Goal: Information Seeking & Learning: Compare options

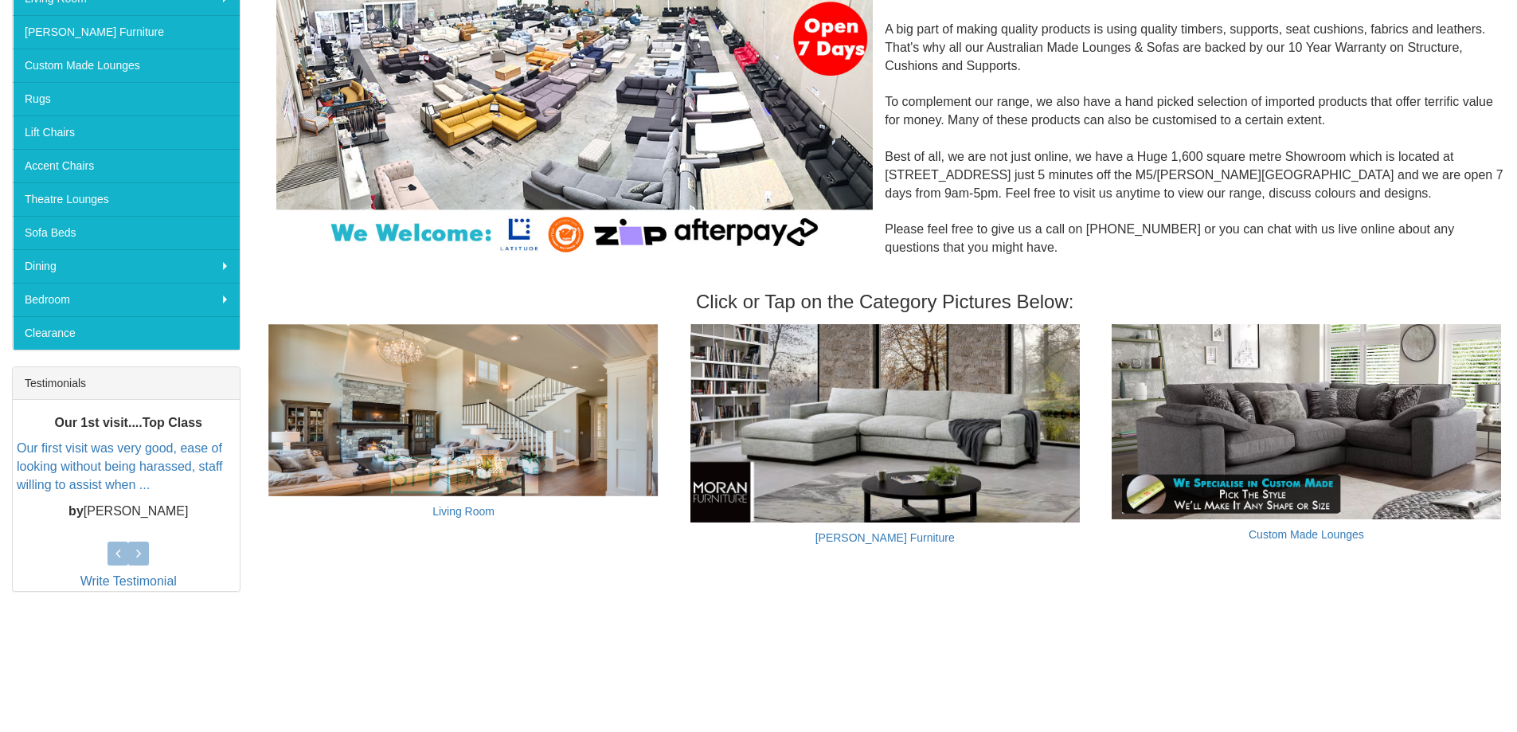
scroll to position [319, 0]
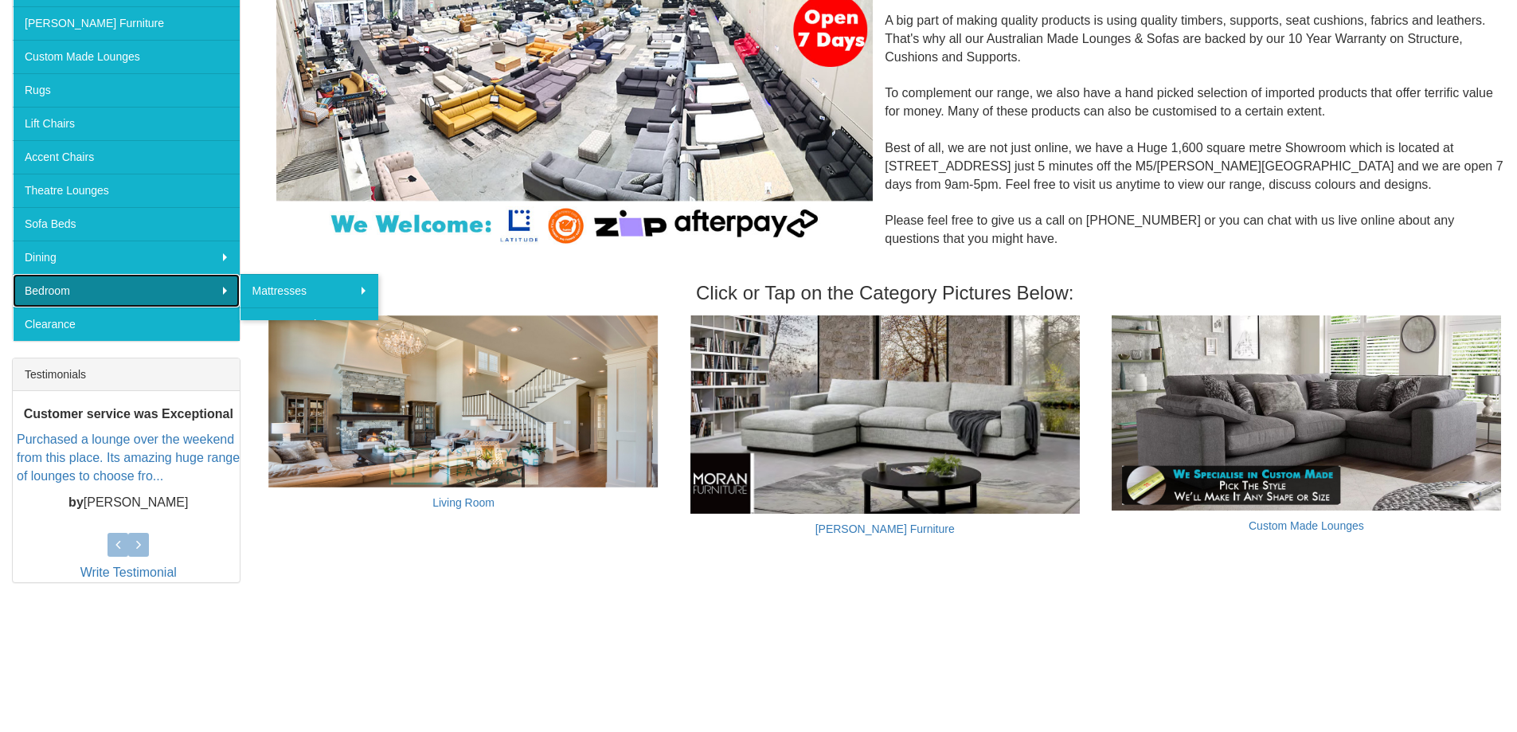
click at [44, 287] on link "Bedroom" at bounding box center [126, 290] width 227 height 33
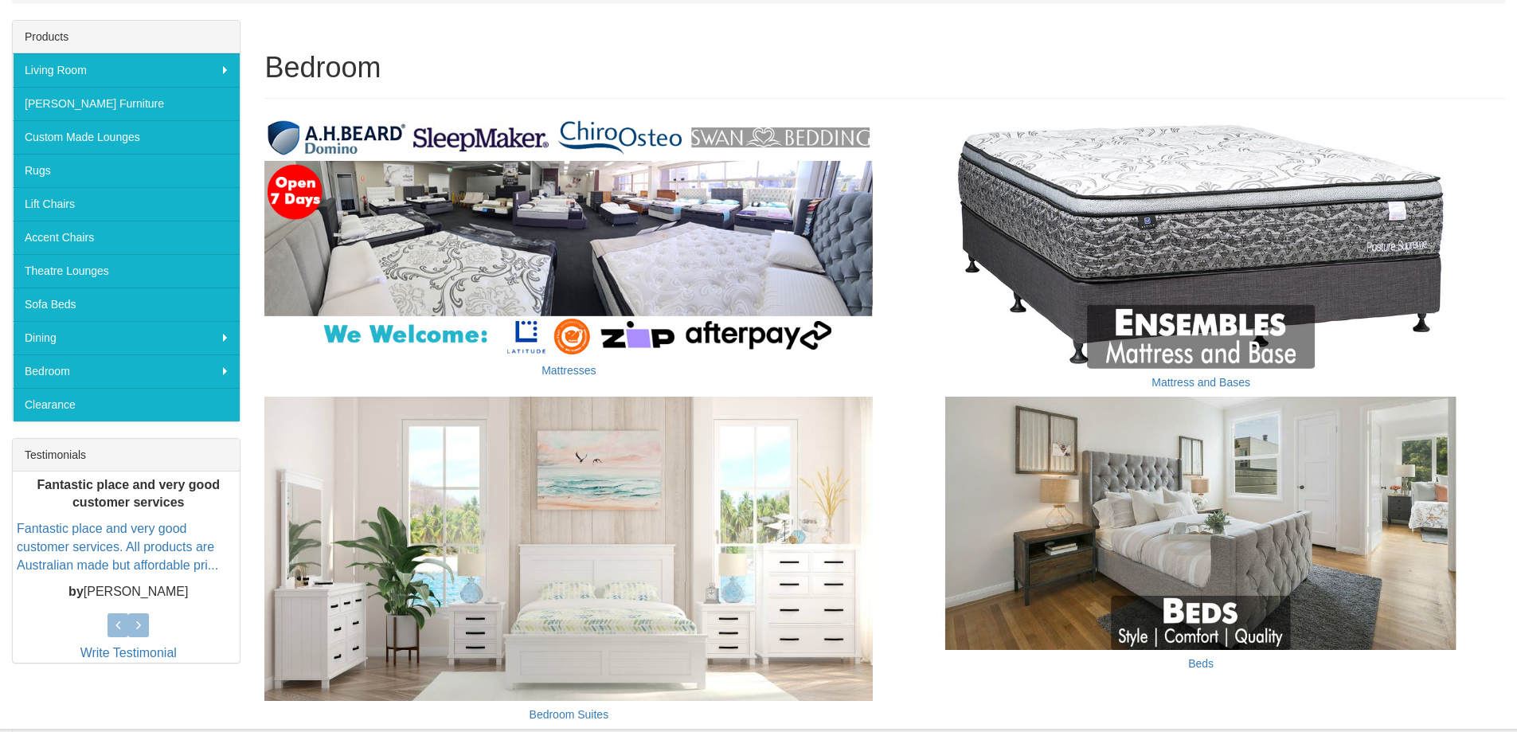
scroll to position [239, 0]
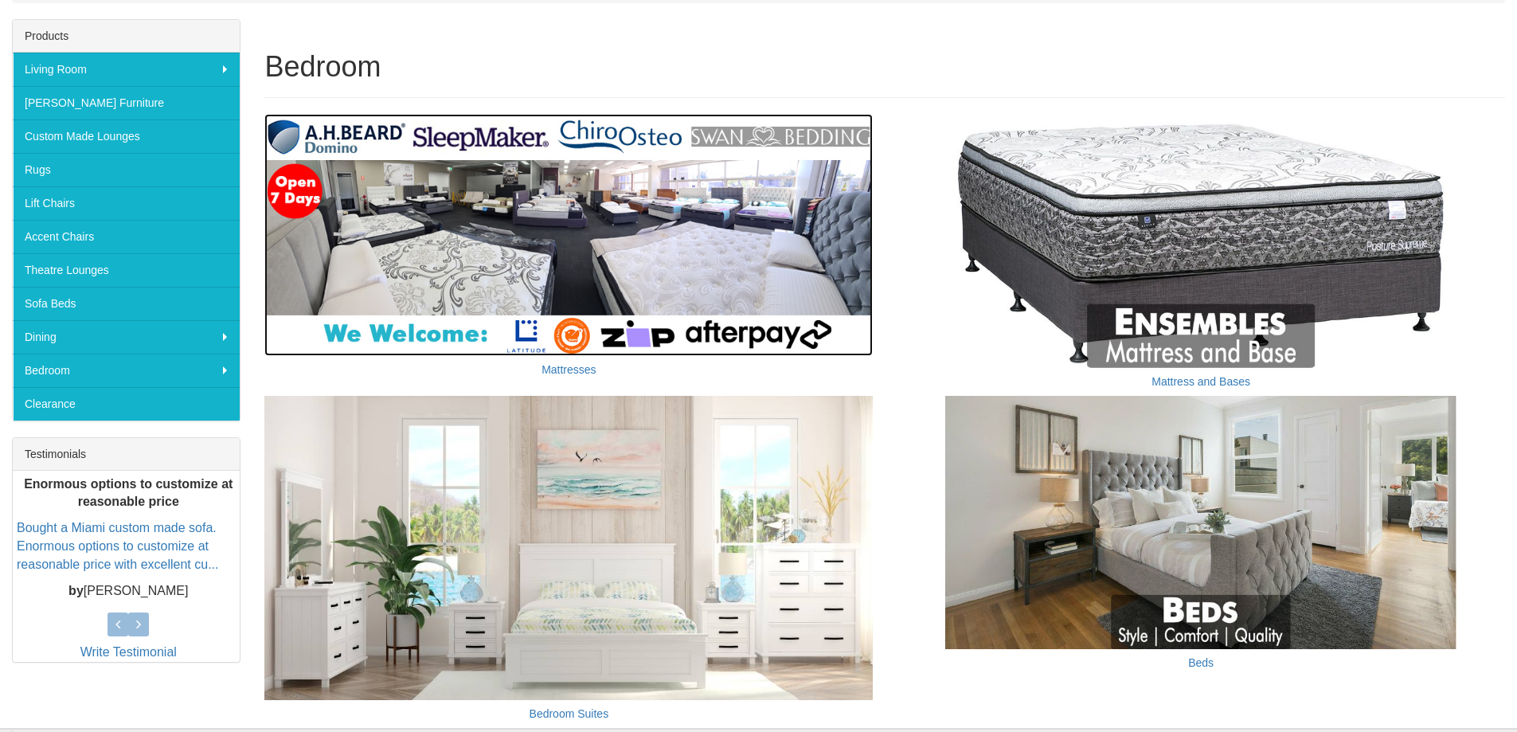
click at [584, 237] on img at bounding box center [568, 235] width 608 height 242
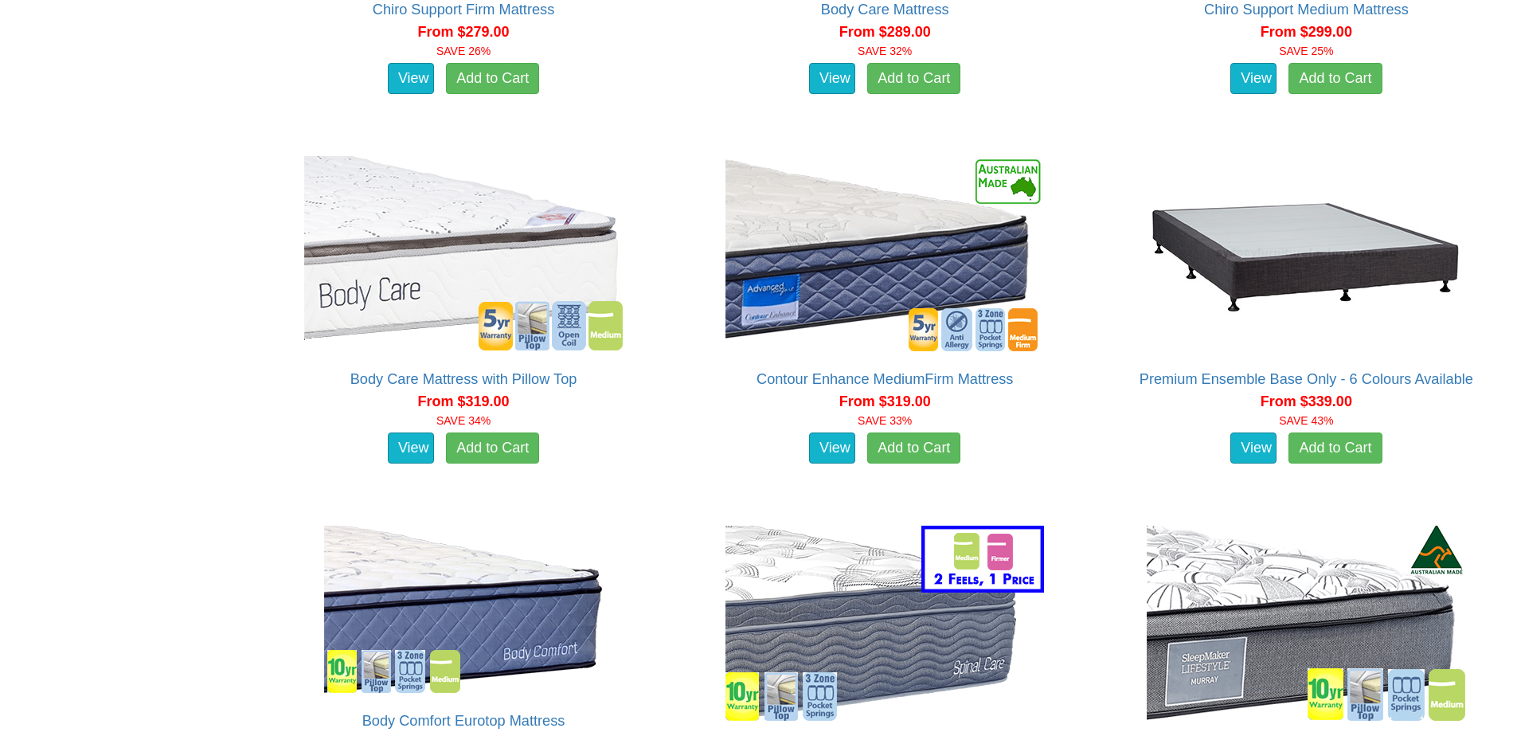
scroll to position [1115, 0]
click at [395, 444] on link "View" at bounding box center [411, 449] width 46 height 32
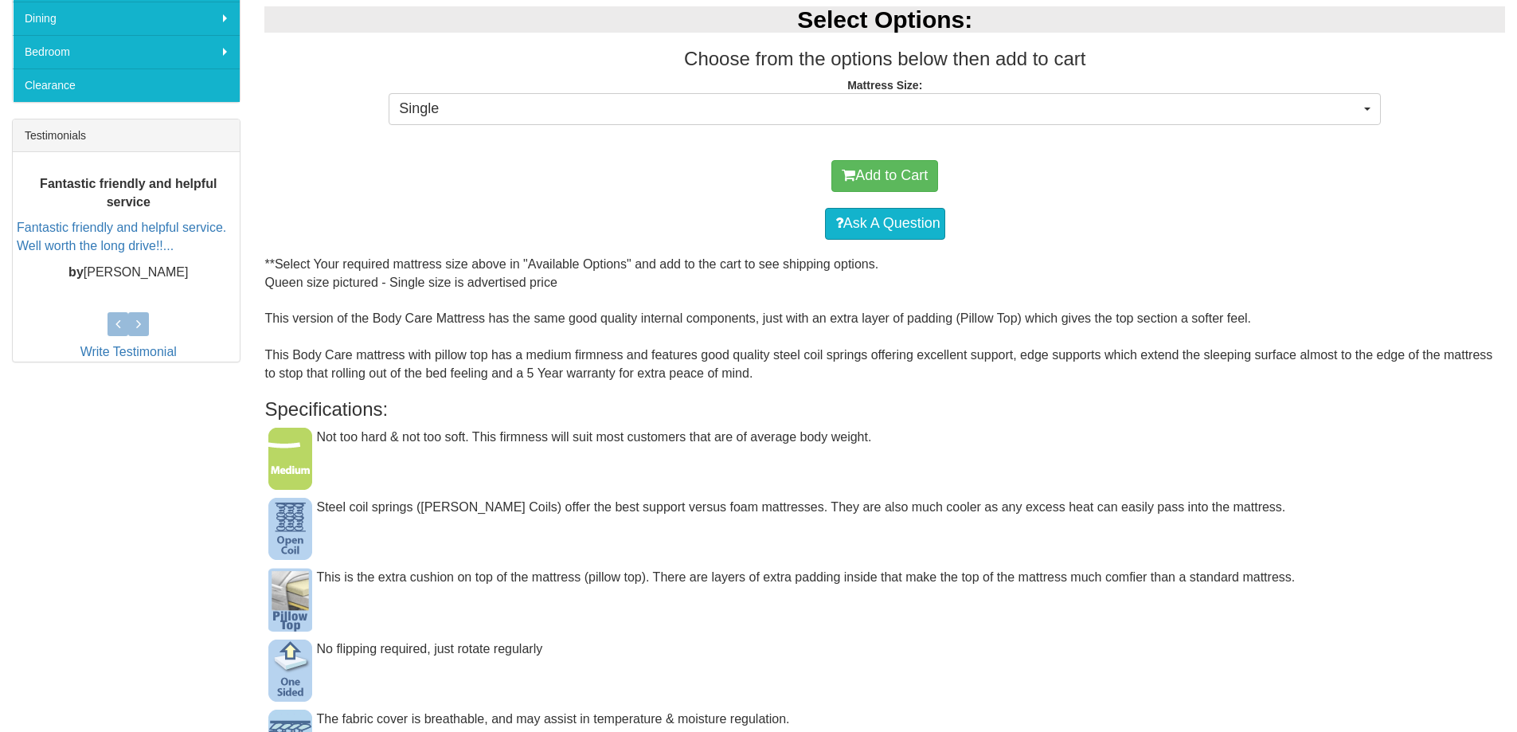
scroll to position [637, 0]
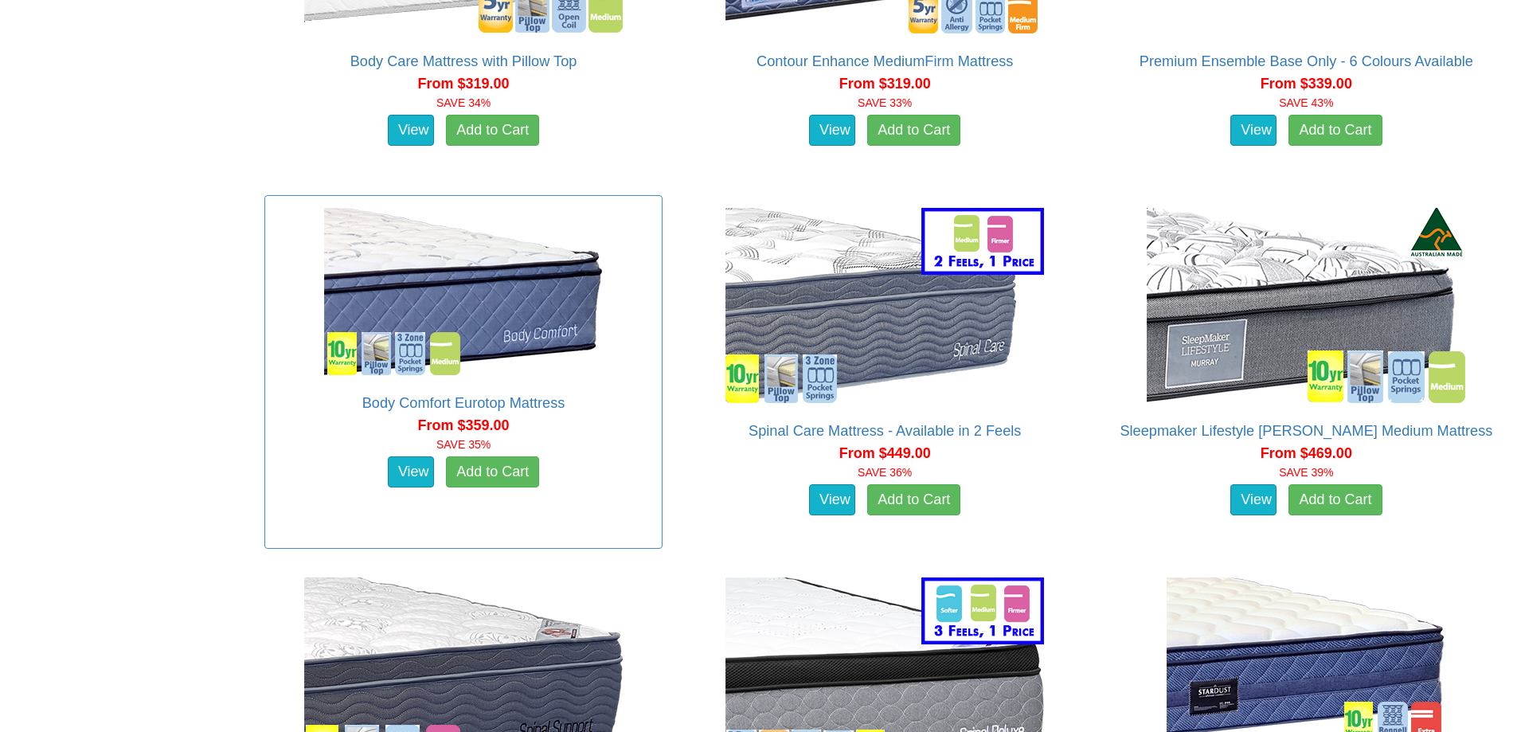
scroll to position [1593, 0]
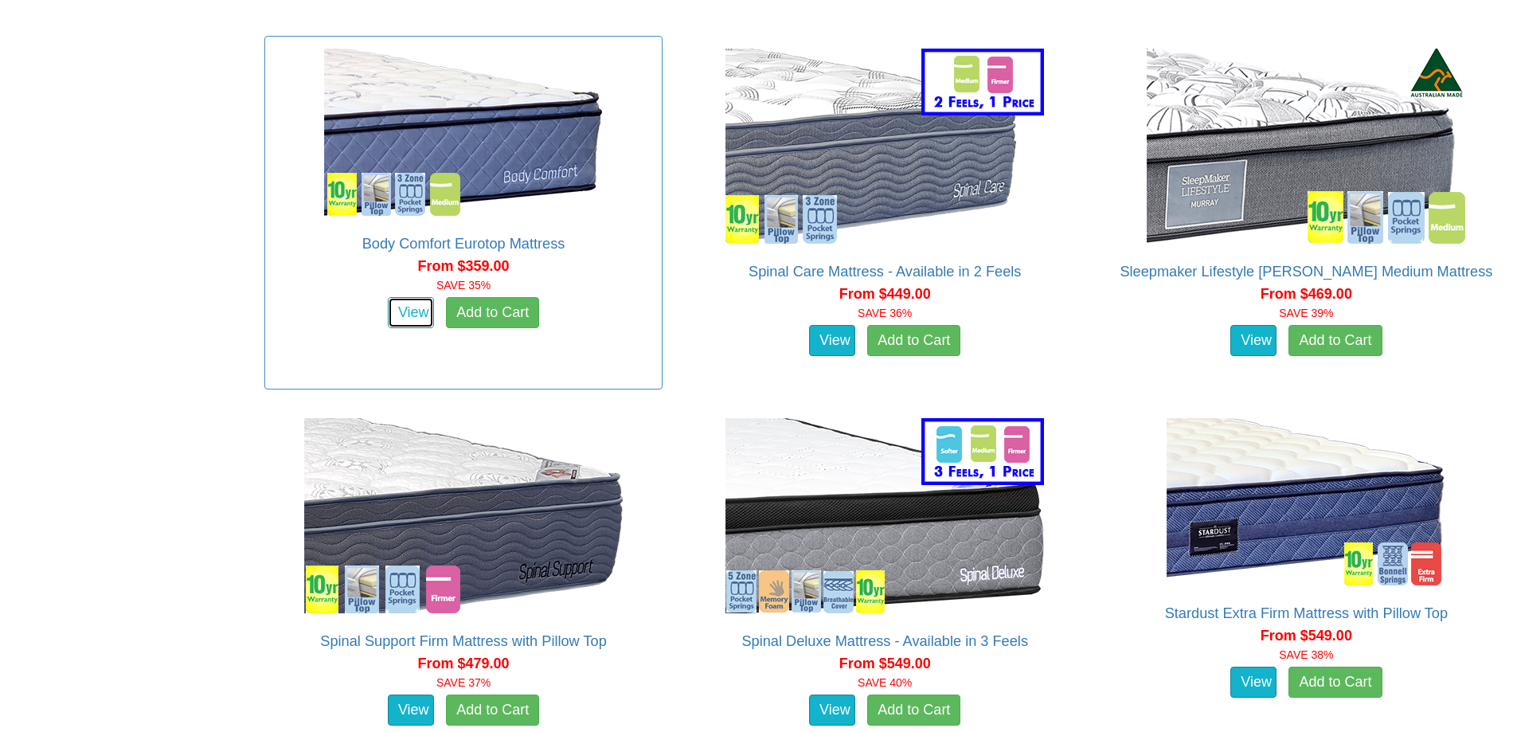
click at [401, 310] on link "View" at bounding box center [411, 313] width 46 height 32
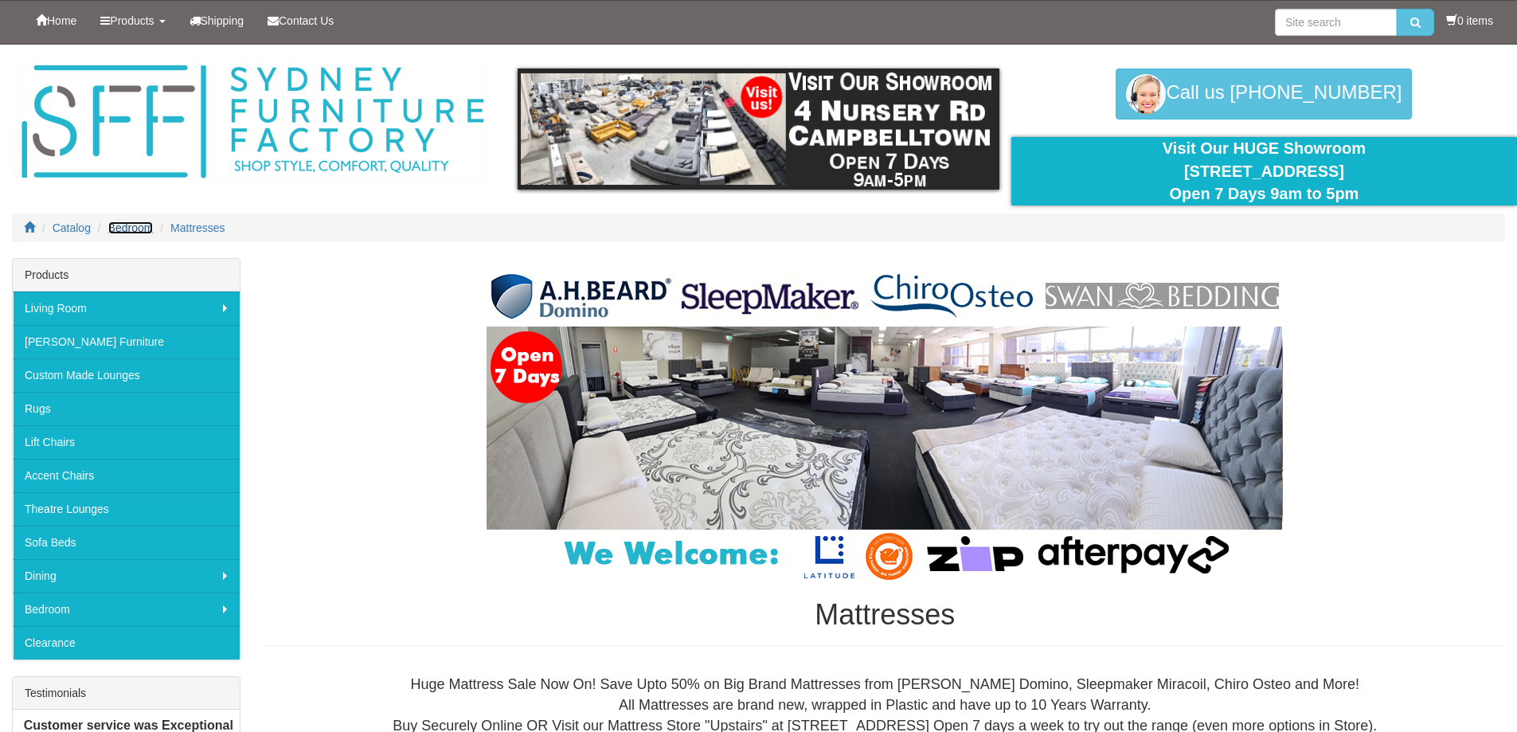
click at [119, 225] on span "Bedroom" at bounding box center [130, 227] width 45 height 13
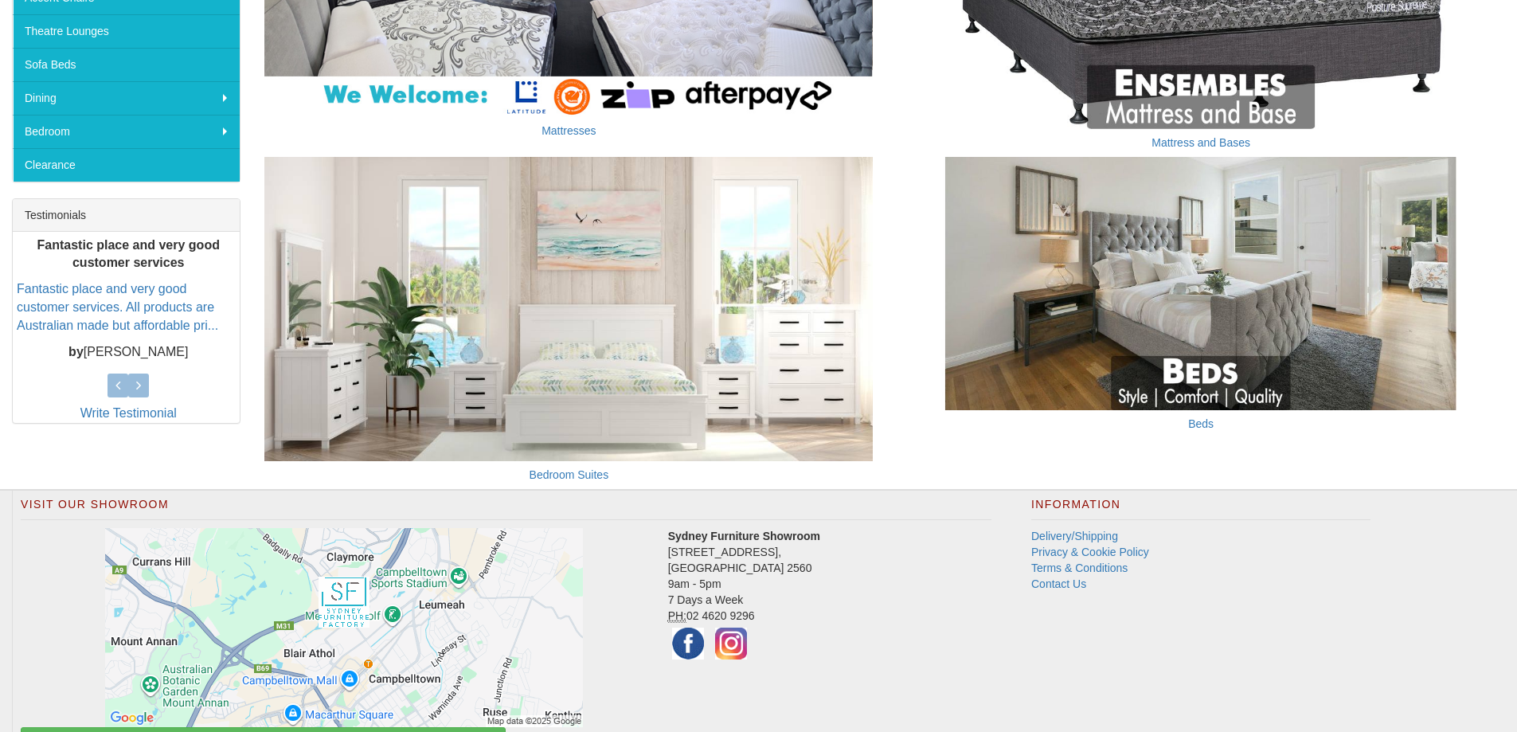
scroll to position [554, 0]
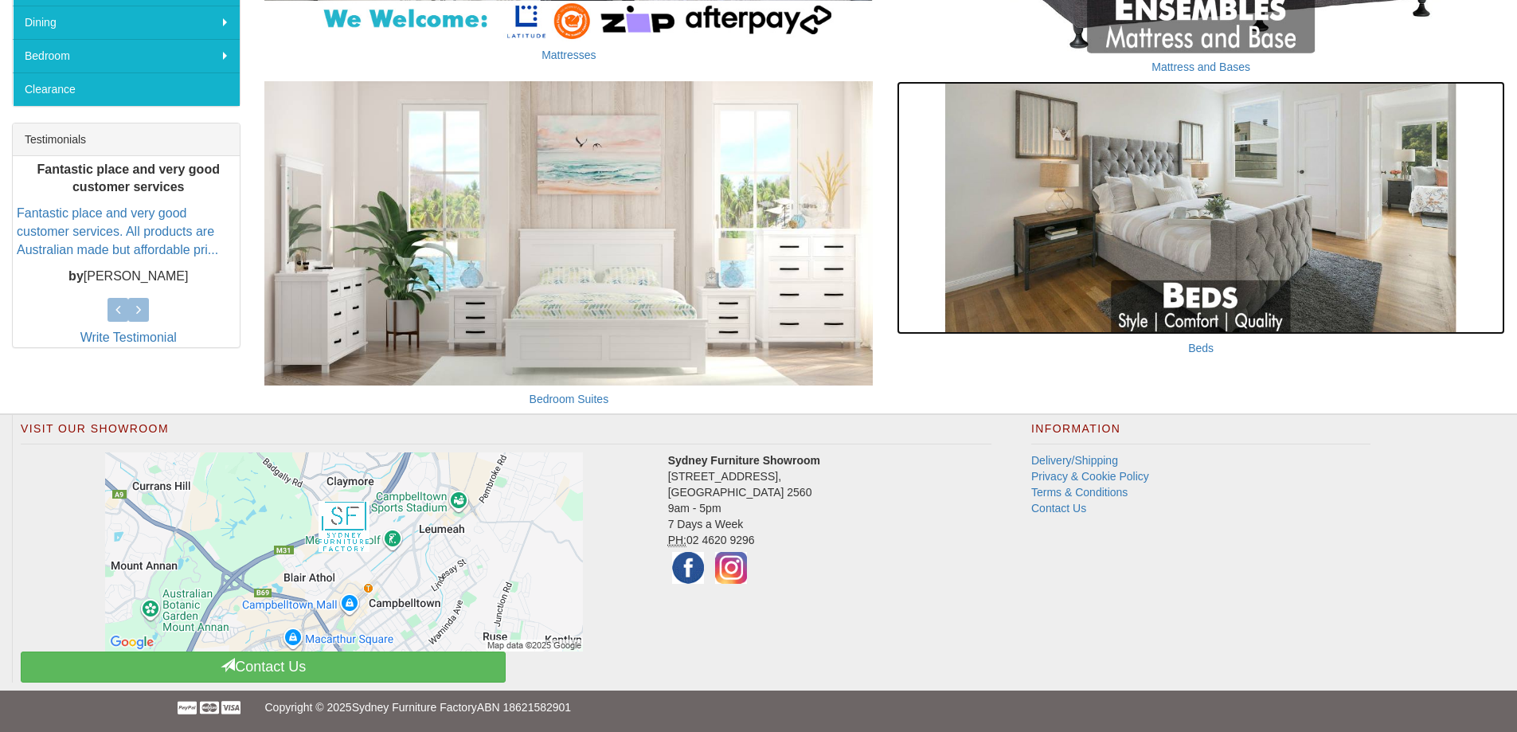
click at [1198, 307] on img at bounding box center [1201, 207] width 608 height 253
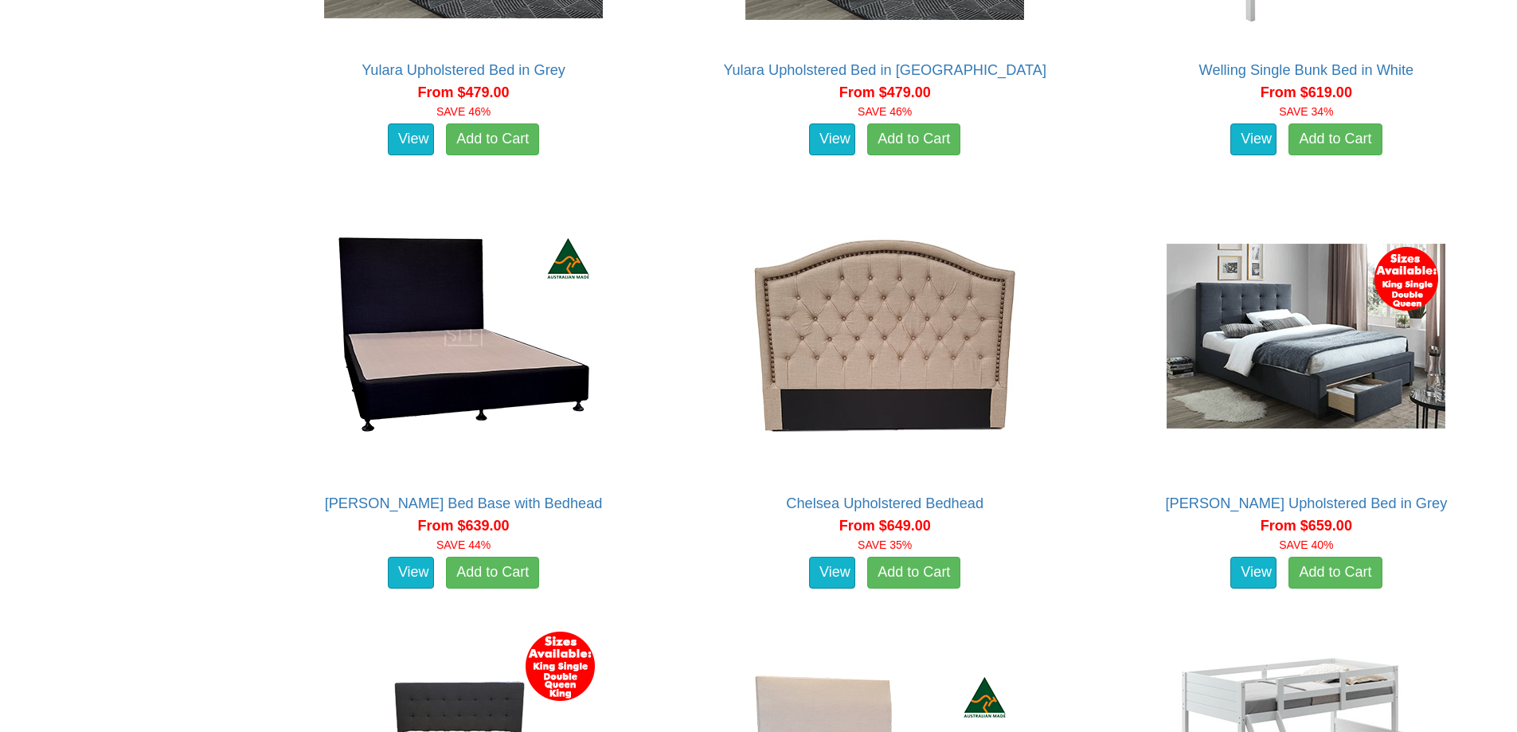
scroll to position [1237, 0]
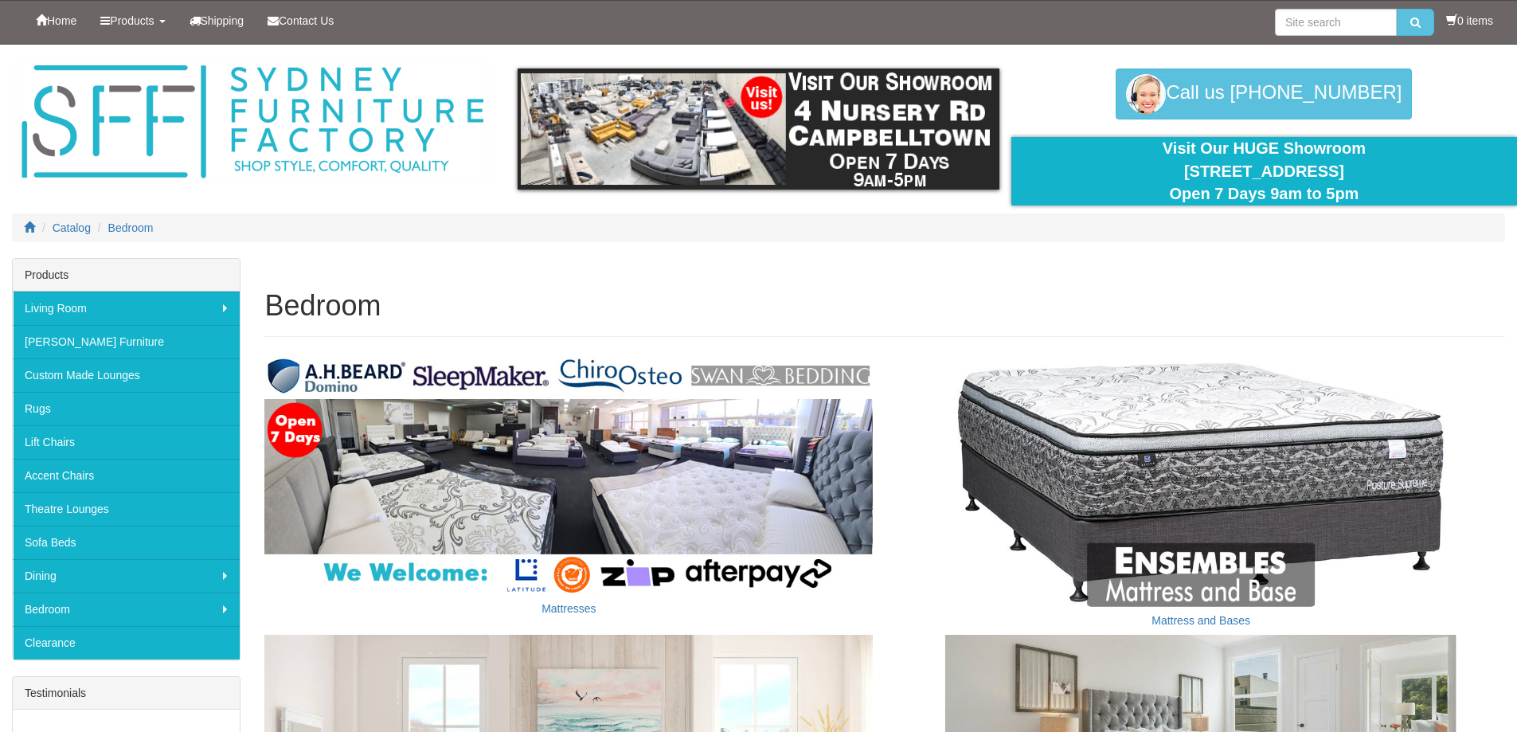
scroll to position [554, 0]
